Goal: Task Accomplishment & Management: Manage account settings

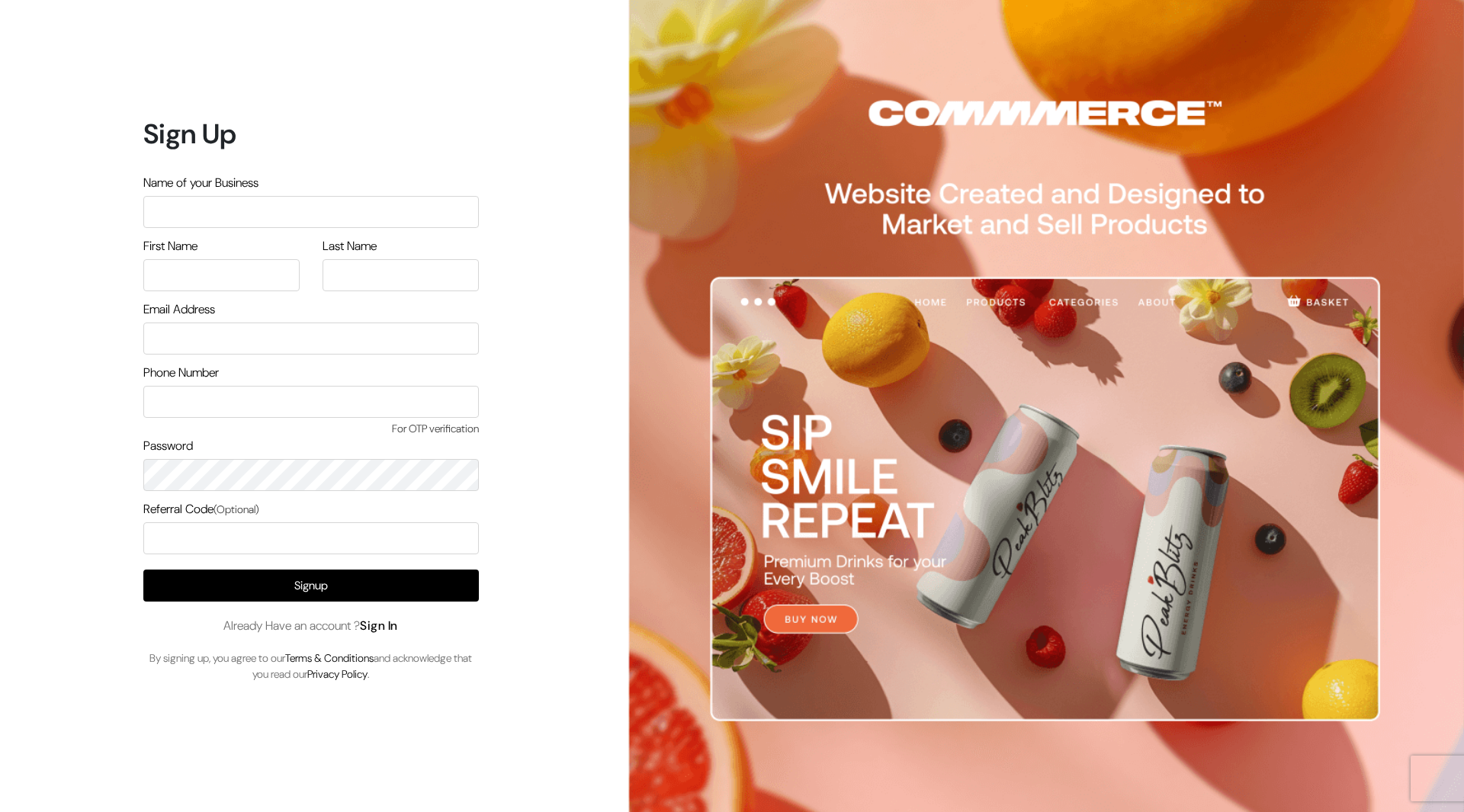
click at [384, 628] on link "Sign In" at bounding box center [379, 625] width 38 height 16
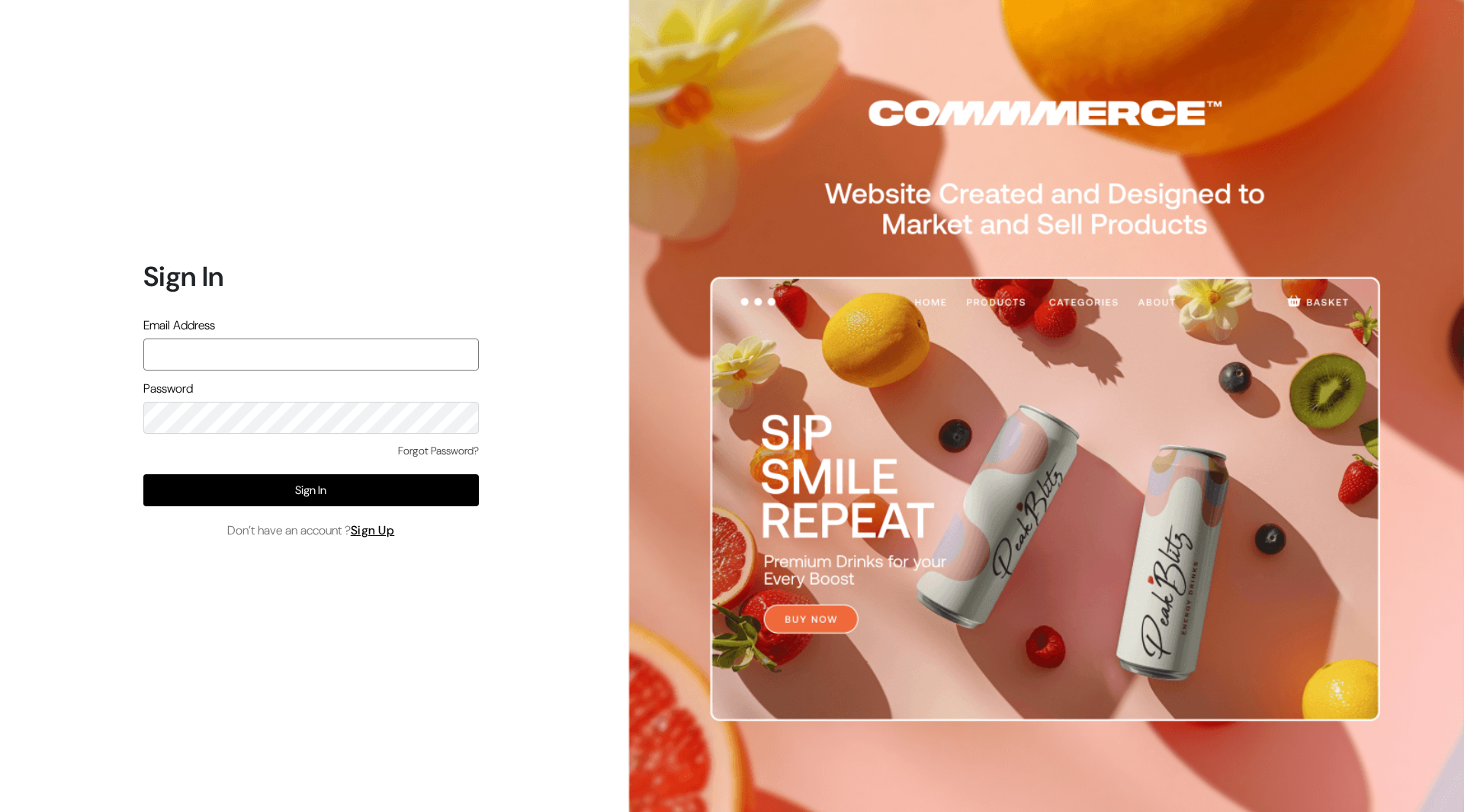
type input "[PERSON_NAME][EMAIL_ADDRESS][DOMAIN_NAME]"
click at [98, 343] on div "Sign In Email Address [PERSON_NAME][EMAIL_ADDRESS][DOMAIN_NAME] Password Forgot…" at bounding box center [305, 406] width 610 height 812
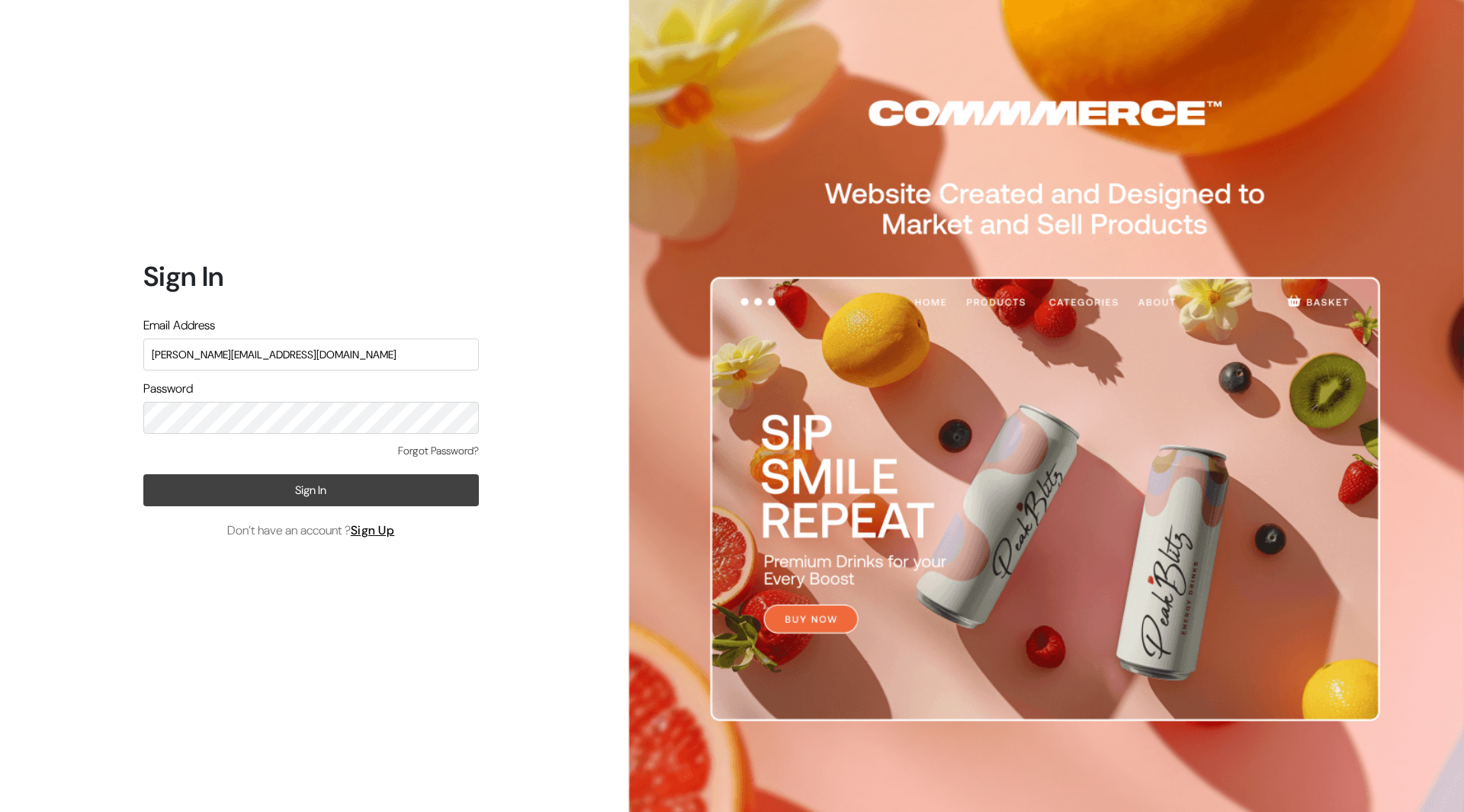
click at [262, 474] on button "Sign In" at bounding box center [311, 490] width 335 height 32
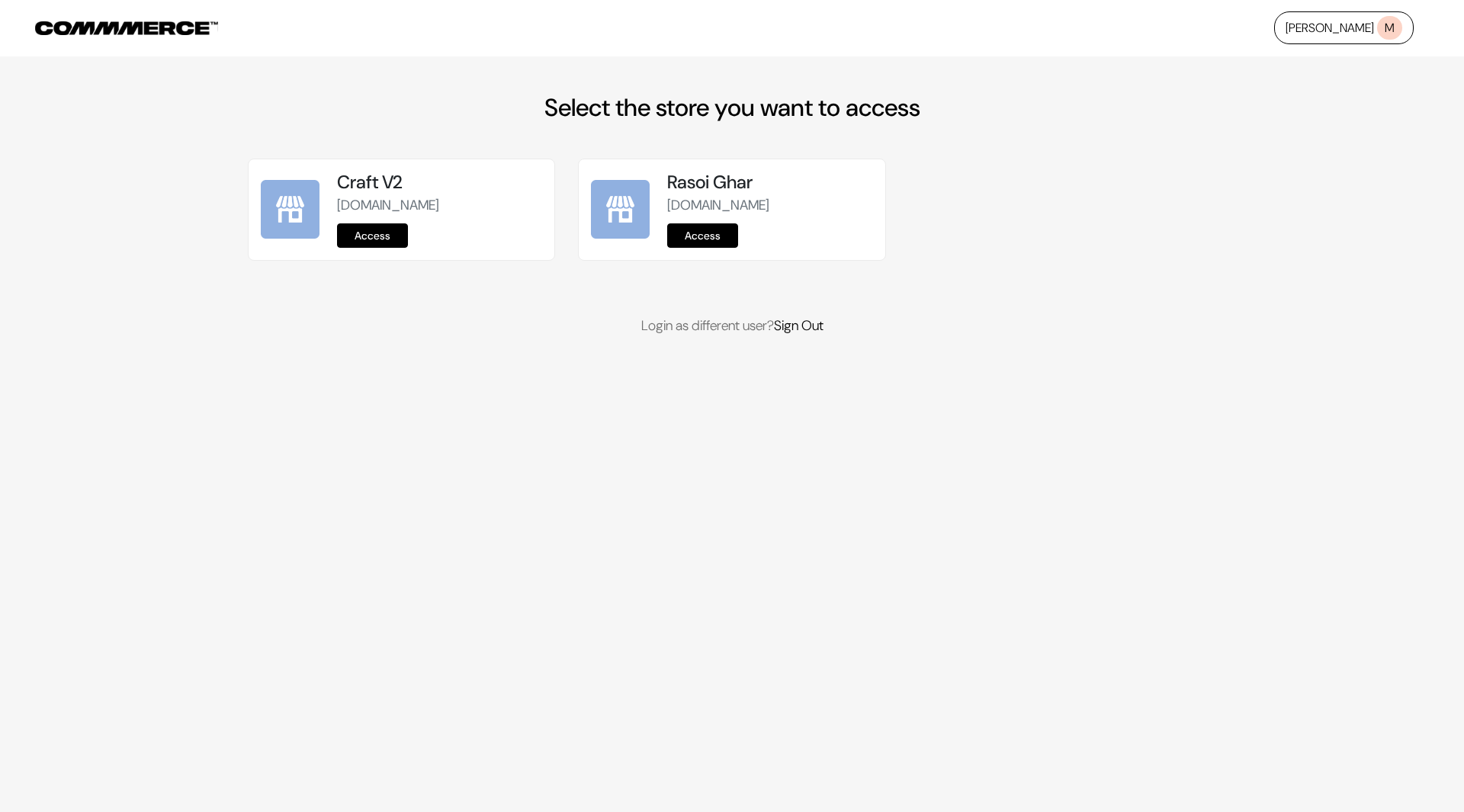
click at [373, 231] on link "Access" at bounding box center [372, 236] width 71 height 25
